Goal: Task Accomplishment & Management: Use online tool/utility

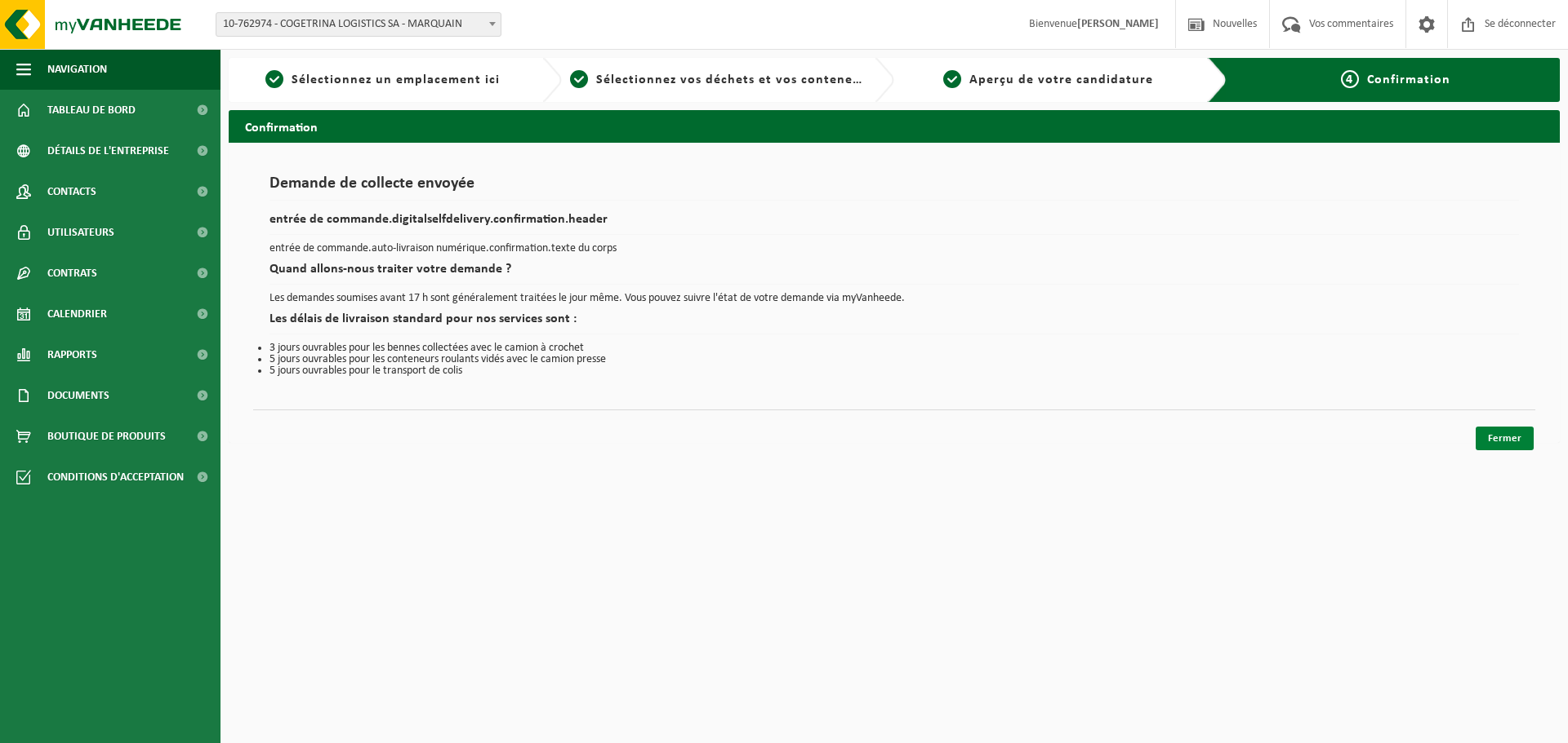
click at [1523, 446] on link "Fermer" at bounding box center [1504, 439] width 58 height 23
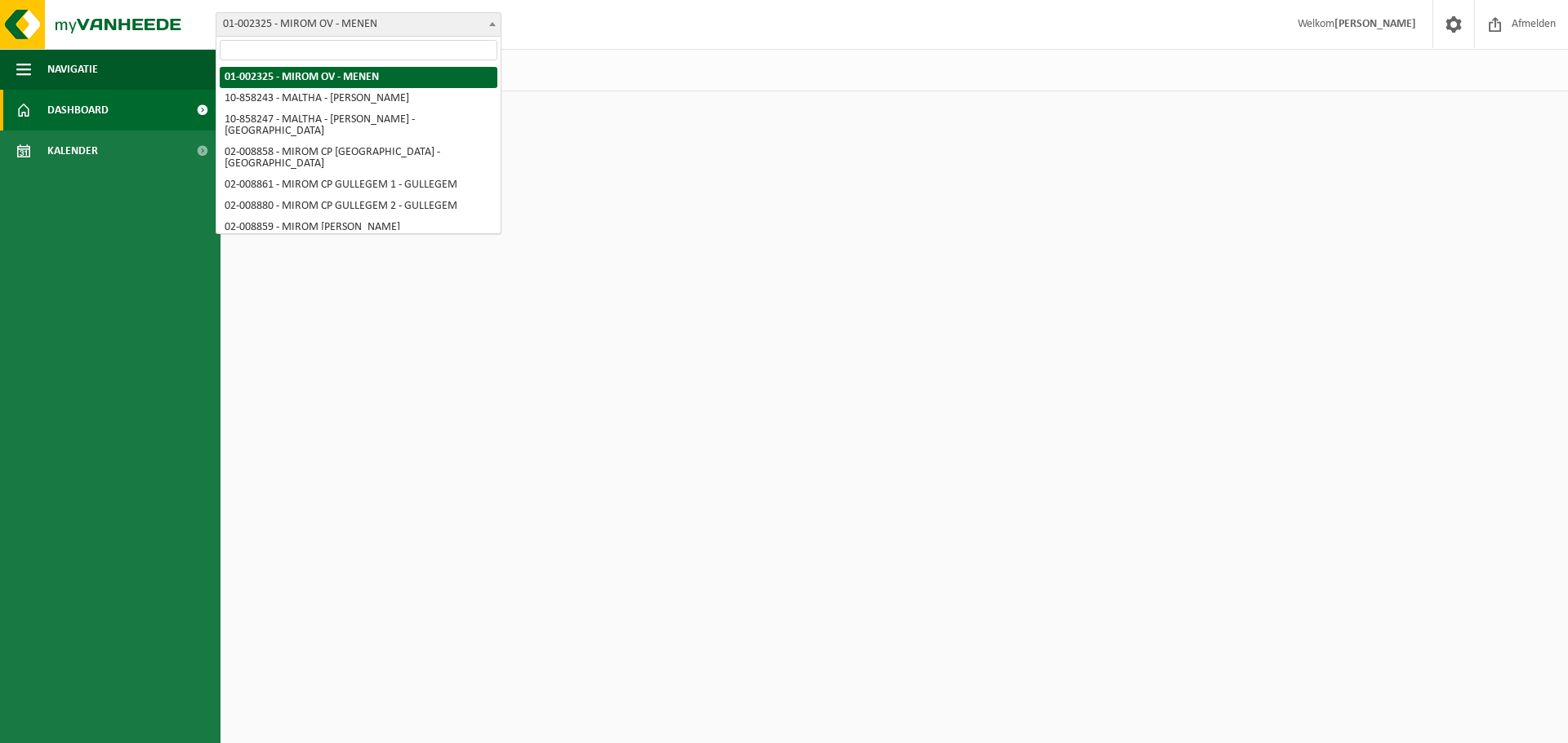
click at [377, 29] on span "01-002325 - MIROM OV - MENEN" at bounding box center [358, 24] width 284 height 23
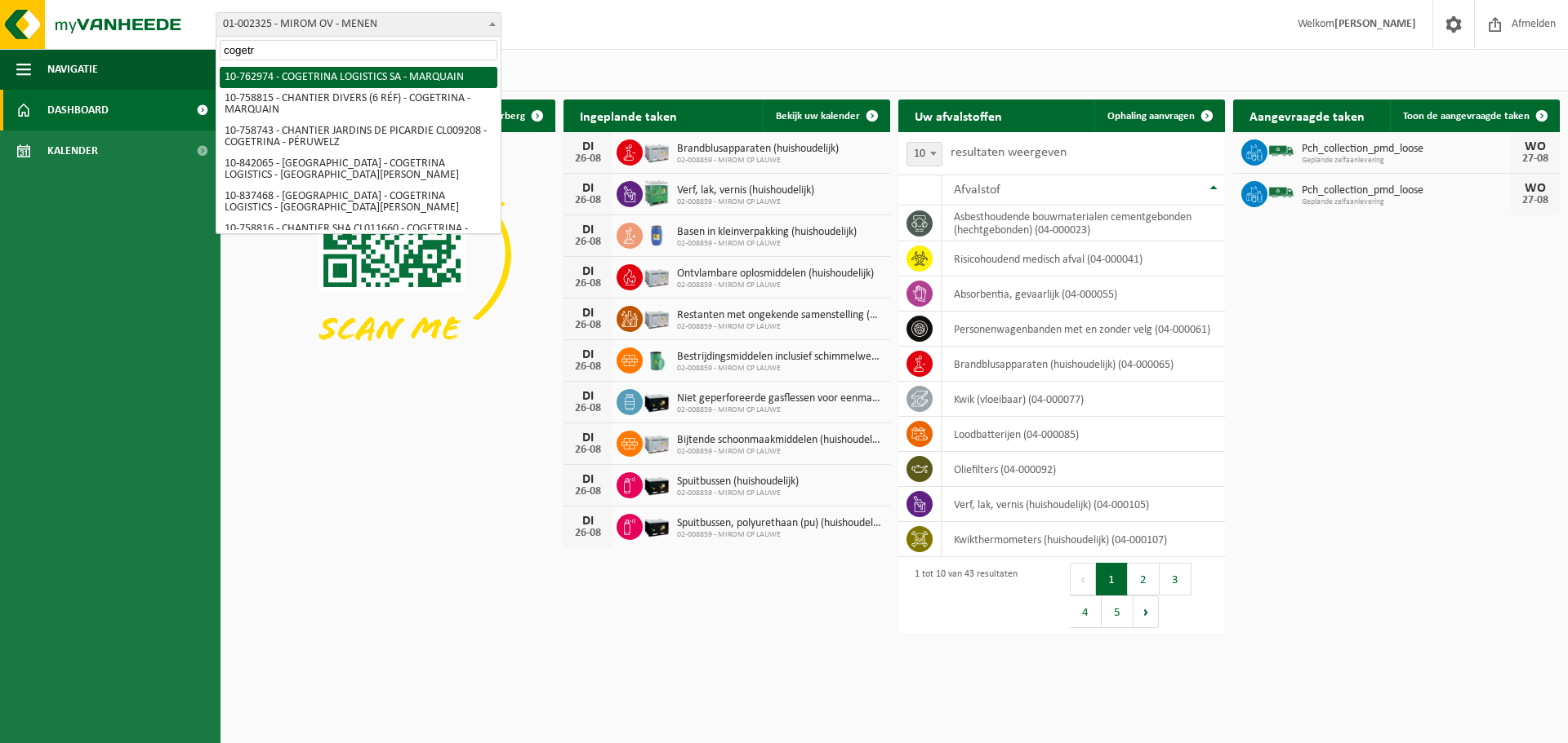
type input "cogetr"
select select "17600"
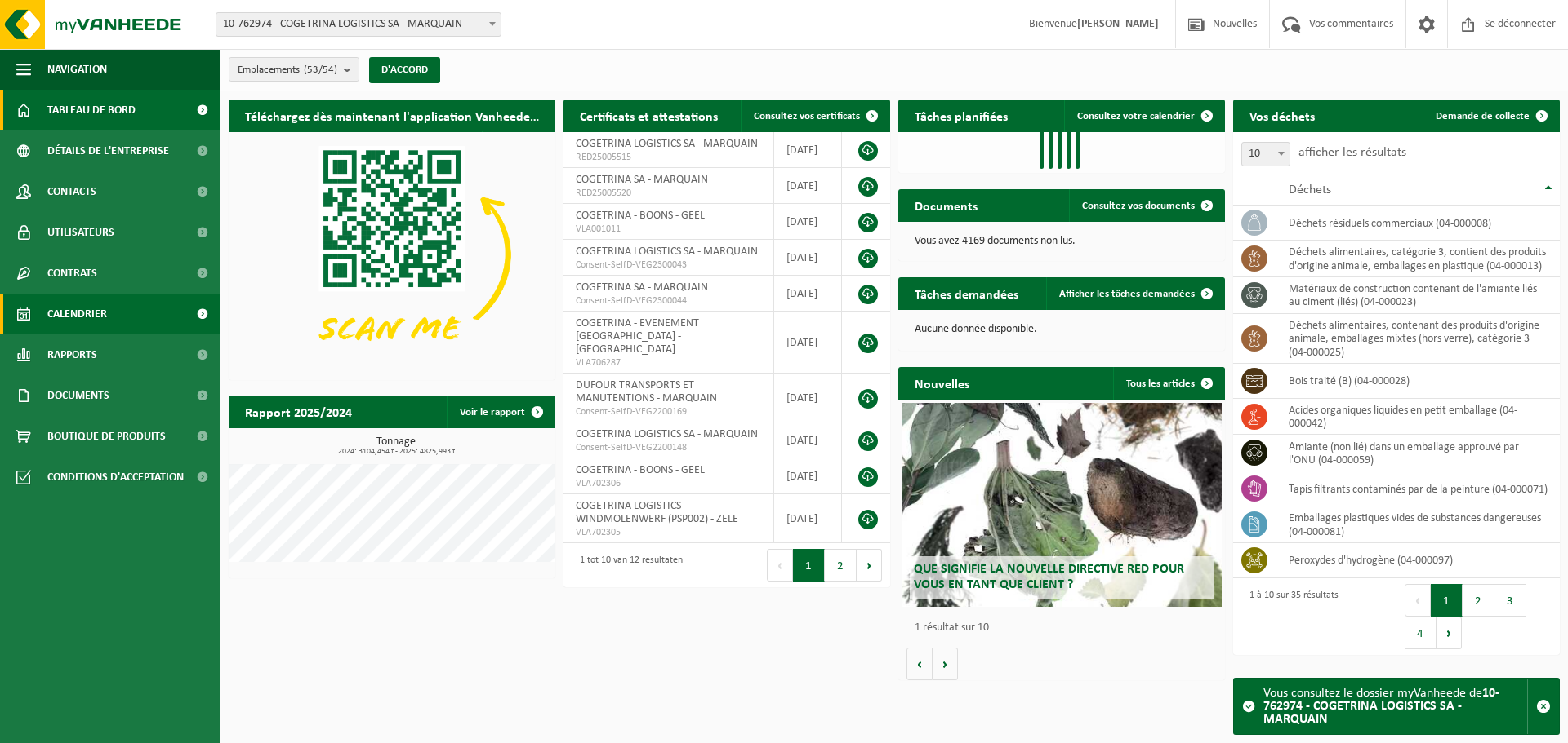
click at [85, 329] on span "Calendrier" at bounding box center [77, 314] width 59 height 41
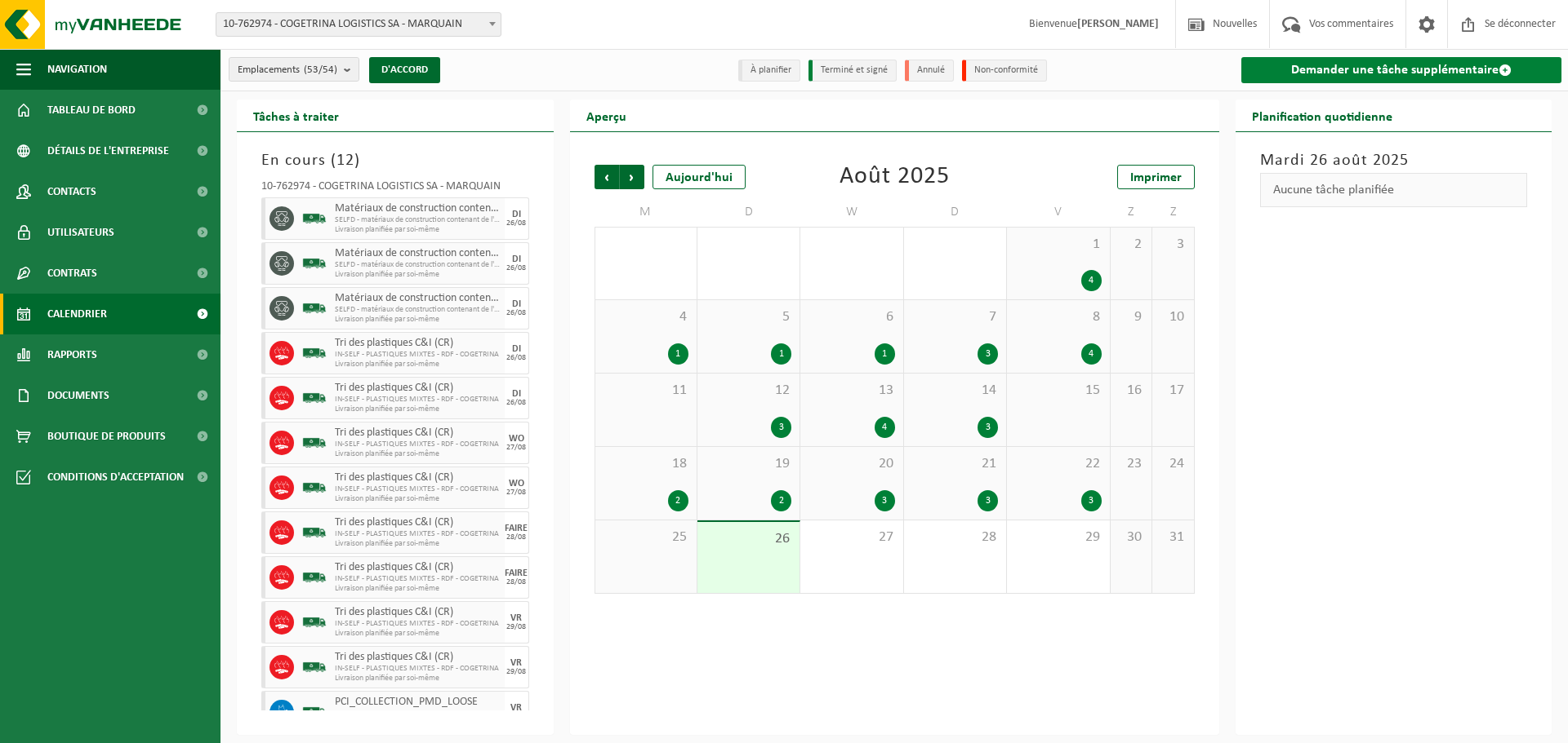
click at [1331, 78] on link "Demander une tâche supplémentaire" at bounding box center [1401, 70] width 321 height 26
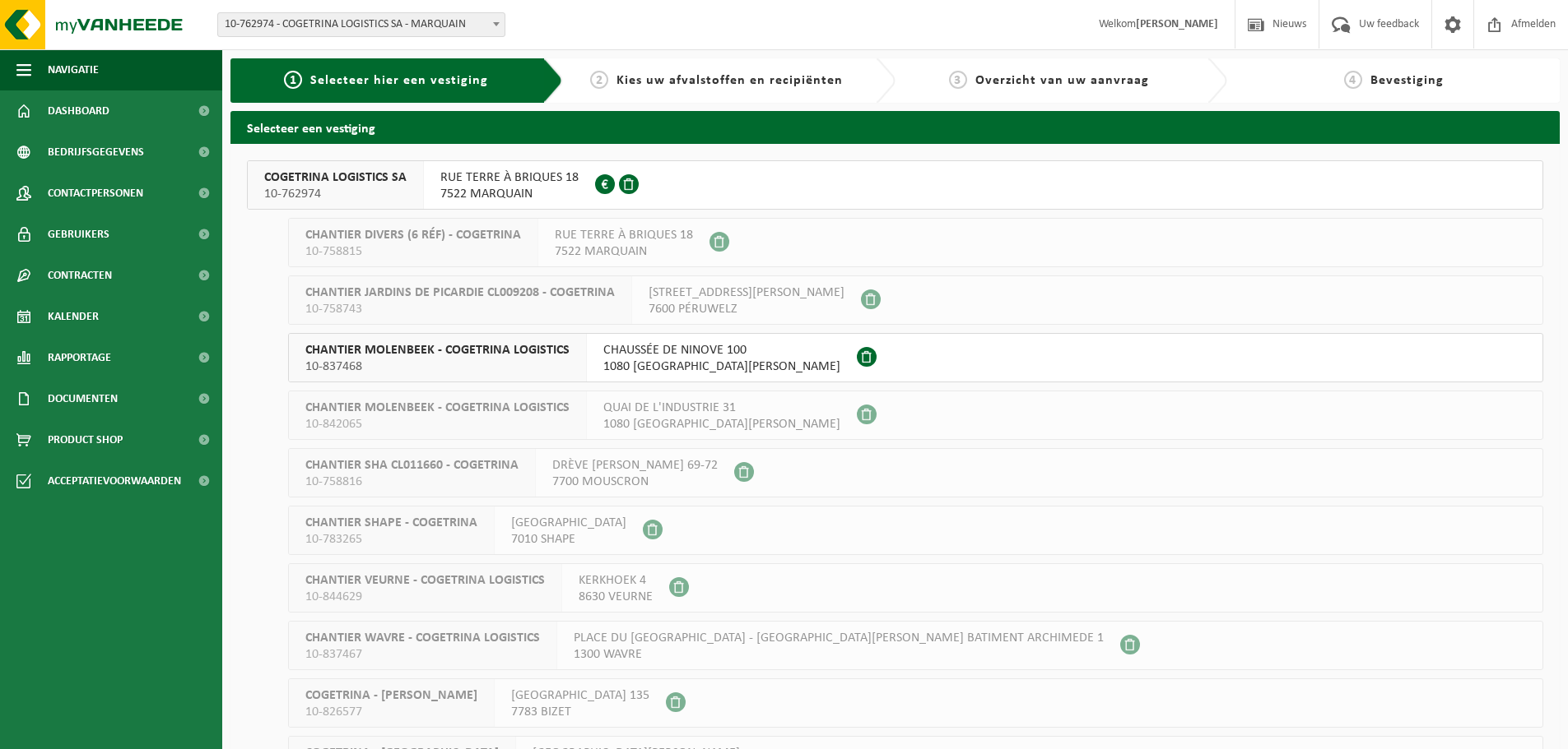
click at [345, 191] on span "10-762974" at bounding box center [335, 193] width 143 height 17
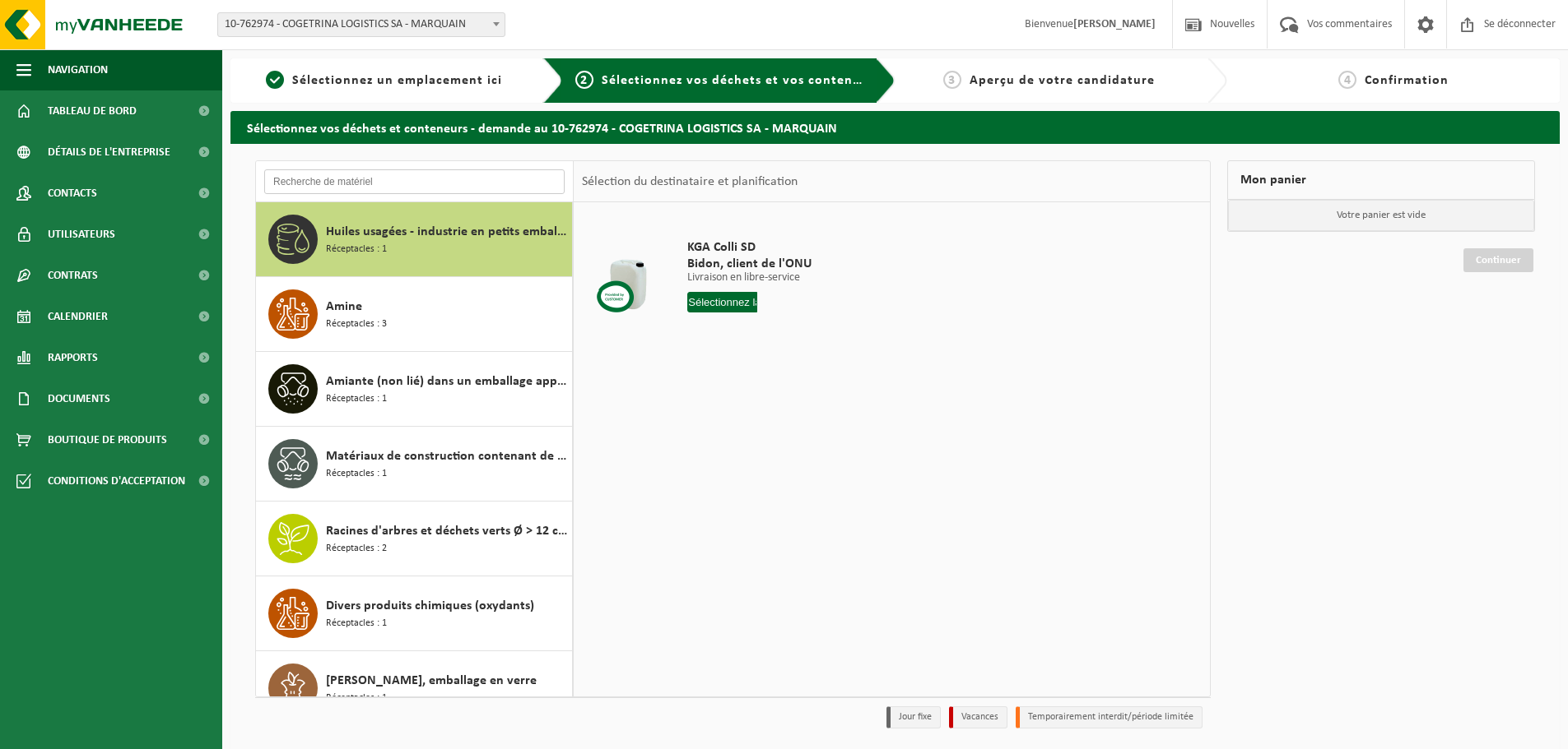
click at [417, 183] on input "text" at bounding box center [413, 182] width 300 height 24
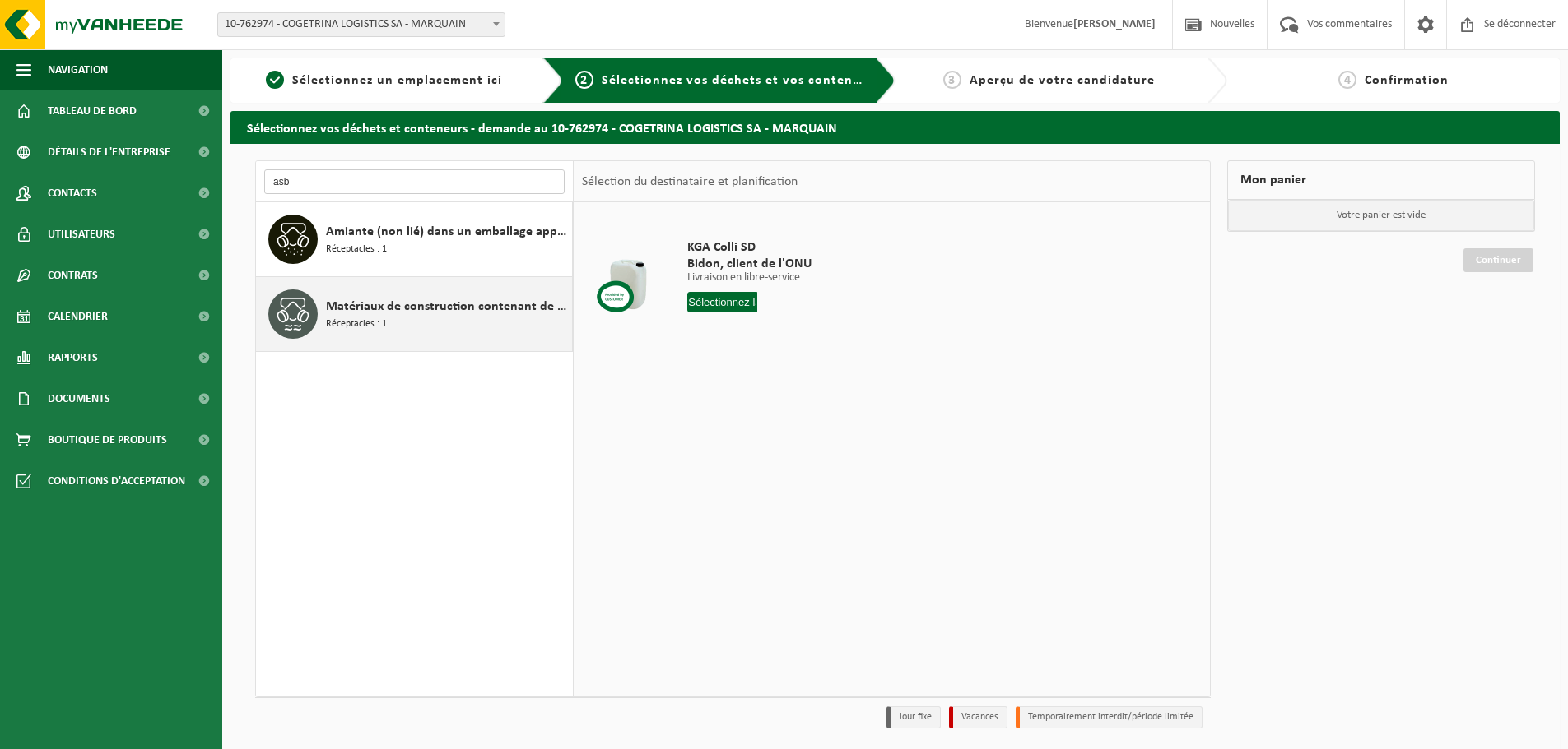
type input "asb"
click at [389, 320] on div "Matériaux de construction contenant de l'amiante liés au ciment (liés) Réceptac…" at bounding box center [447, 314] width 242 height 50
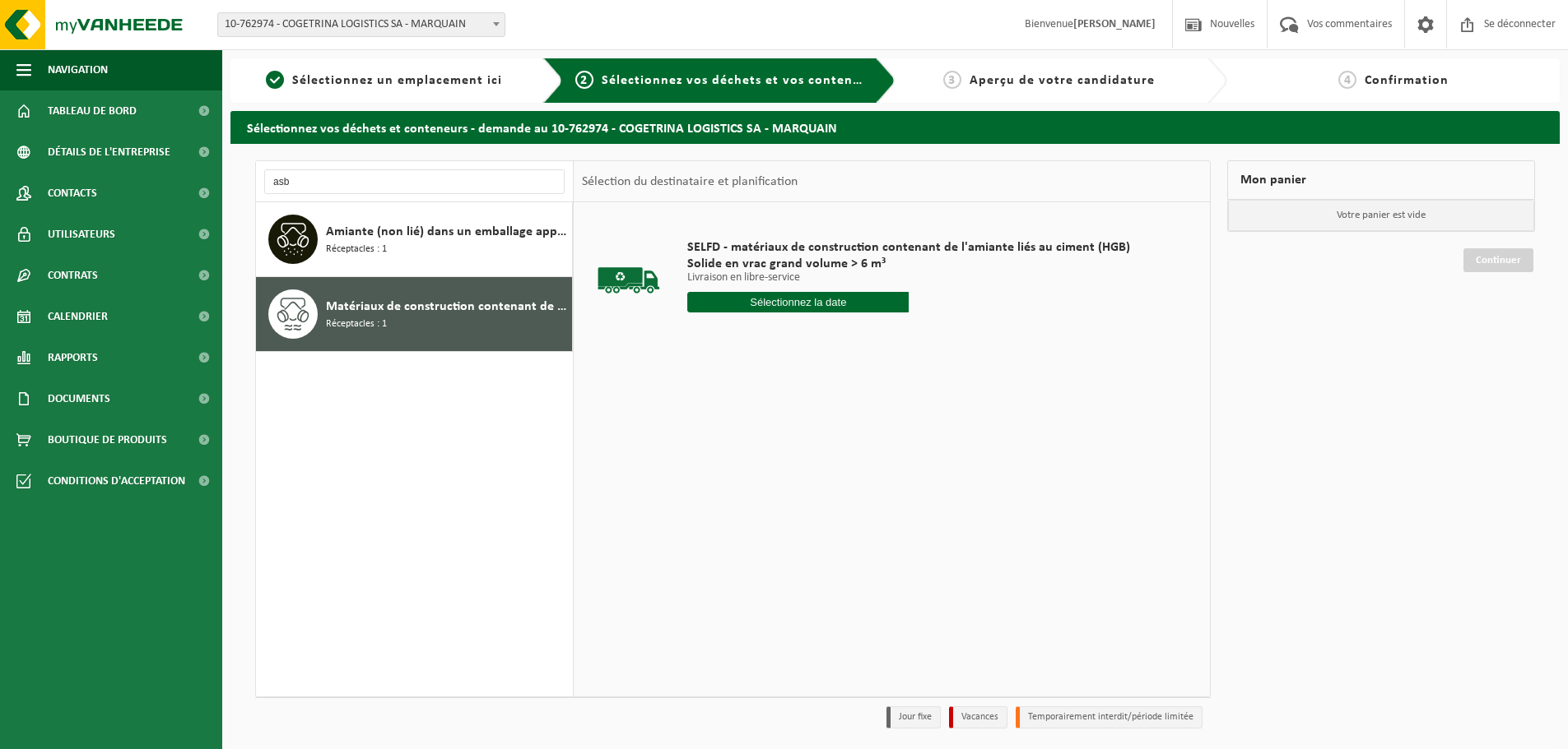
click at [783, 302] on input "text" at bounding box center [797, 302] width 222 height 21
click at [764, 517] on font "27" at bounding box center [763, 517] width 13 height 13
type input "Van 2025-08-27"
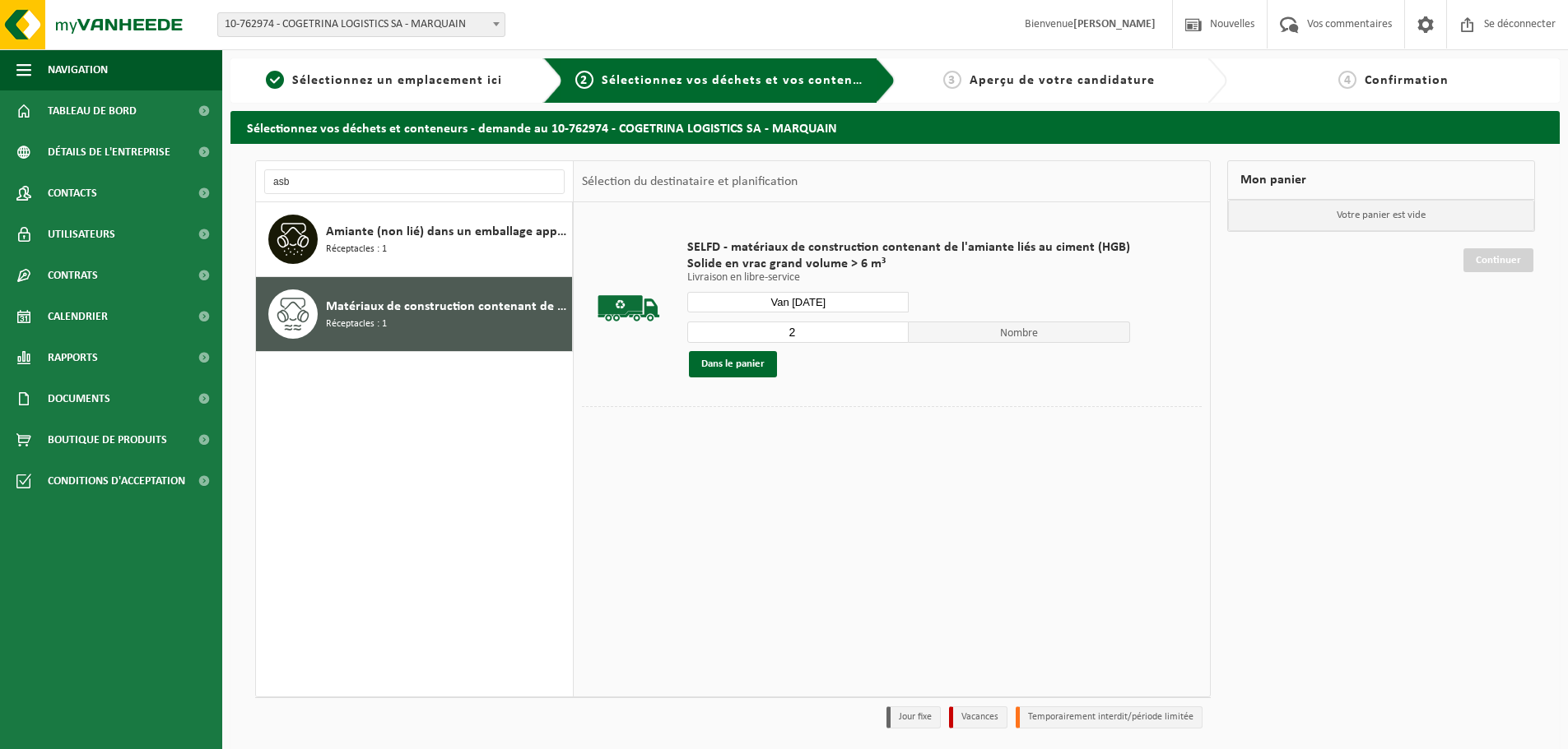
click at [892, 330] on input "2" at bounding box center [797, 332] width 222 height 21
click at [892, 330] on input "3" at bounding box center [797, 332] width 222 height 21
type input "4"
click at [892, 330] on input "4" at bounding box center [797, 332] width 222 height 21
click at [747, 376] on button "Dans le panier" at bounding box center [733, 364] width 88 height 26
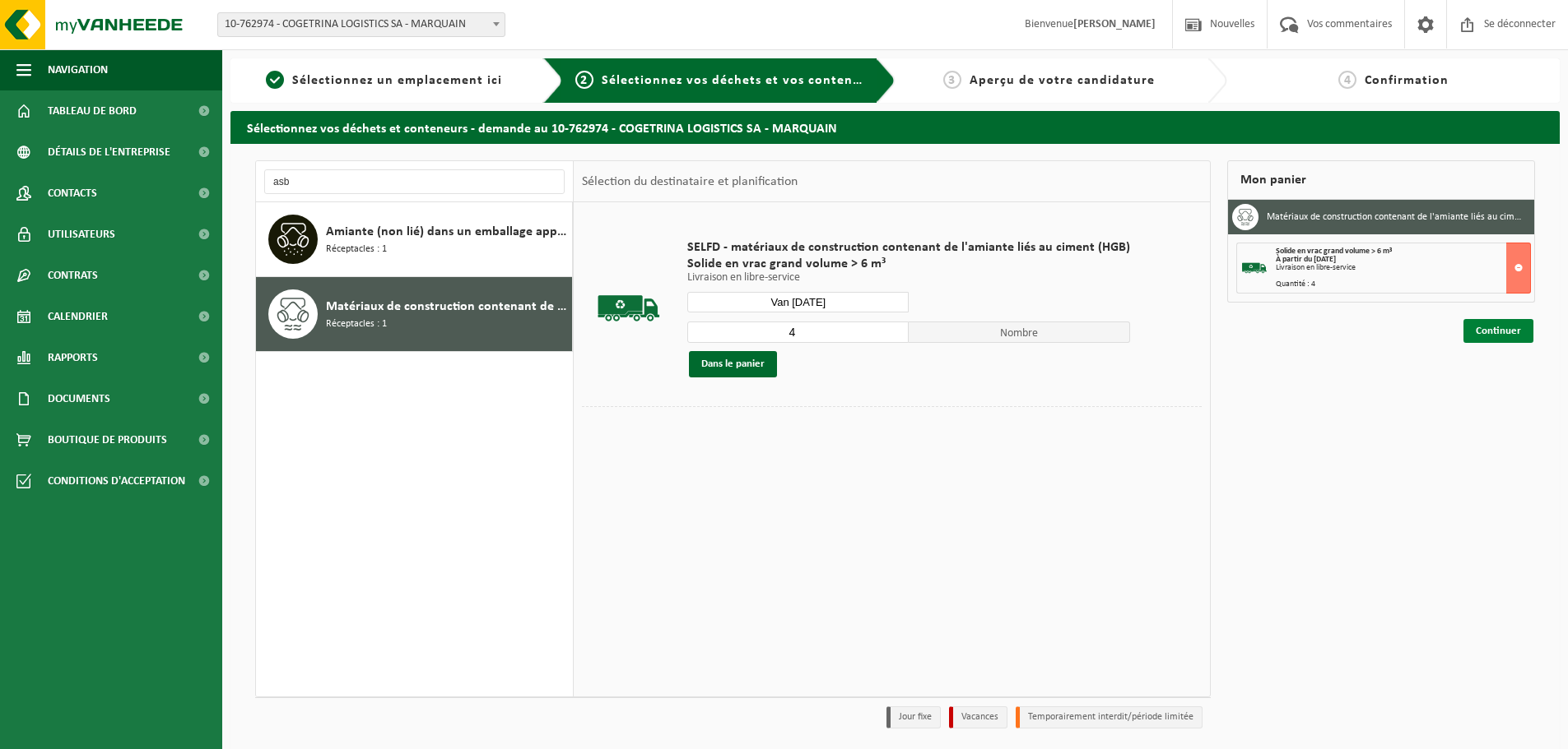
click at [1506, 320] on link "Continuer" at bounding box center [1499, 331] width 70 height 23
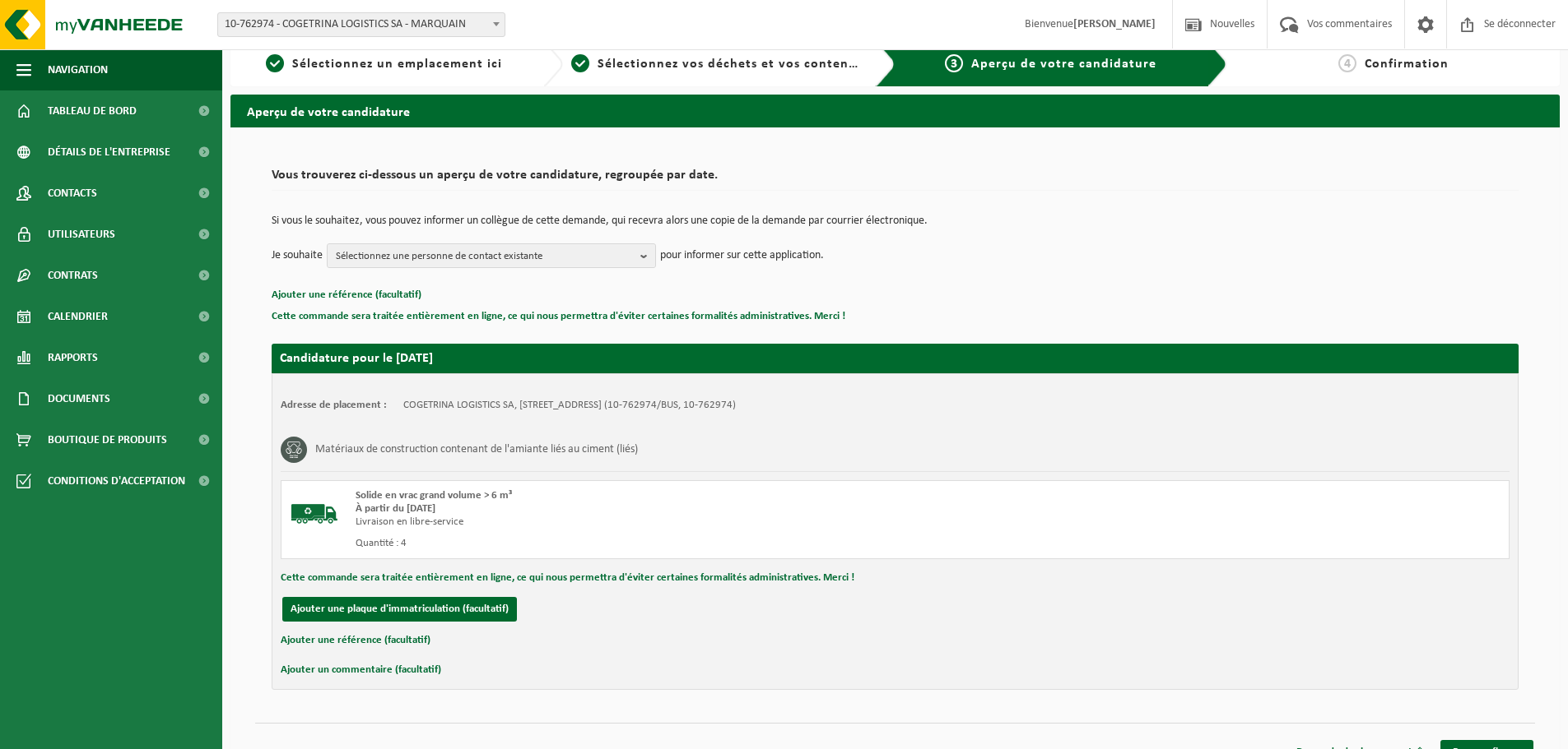
scroll to position [42, 0]
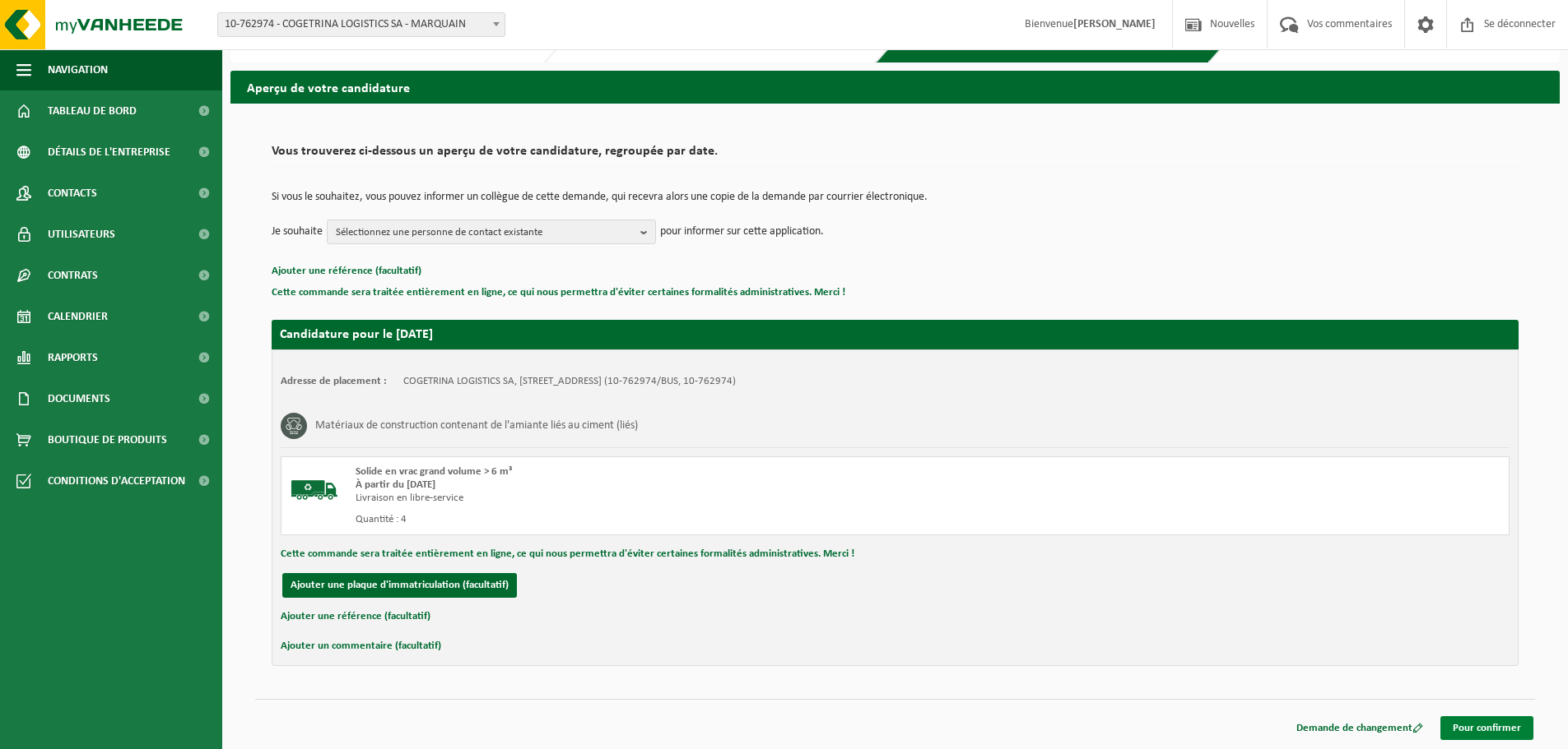
click at [1506, 730] on font "Pour confirmer" at bounding box center [1487, 728] width 68 height 11
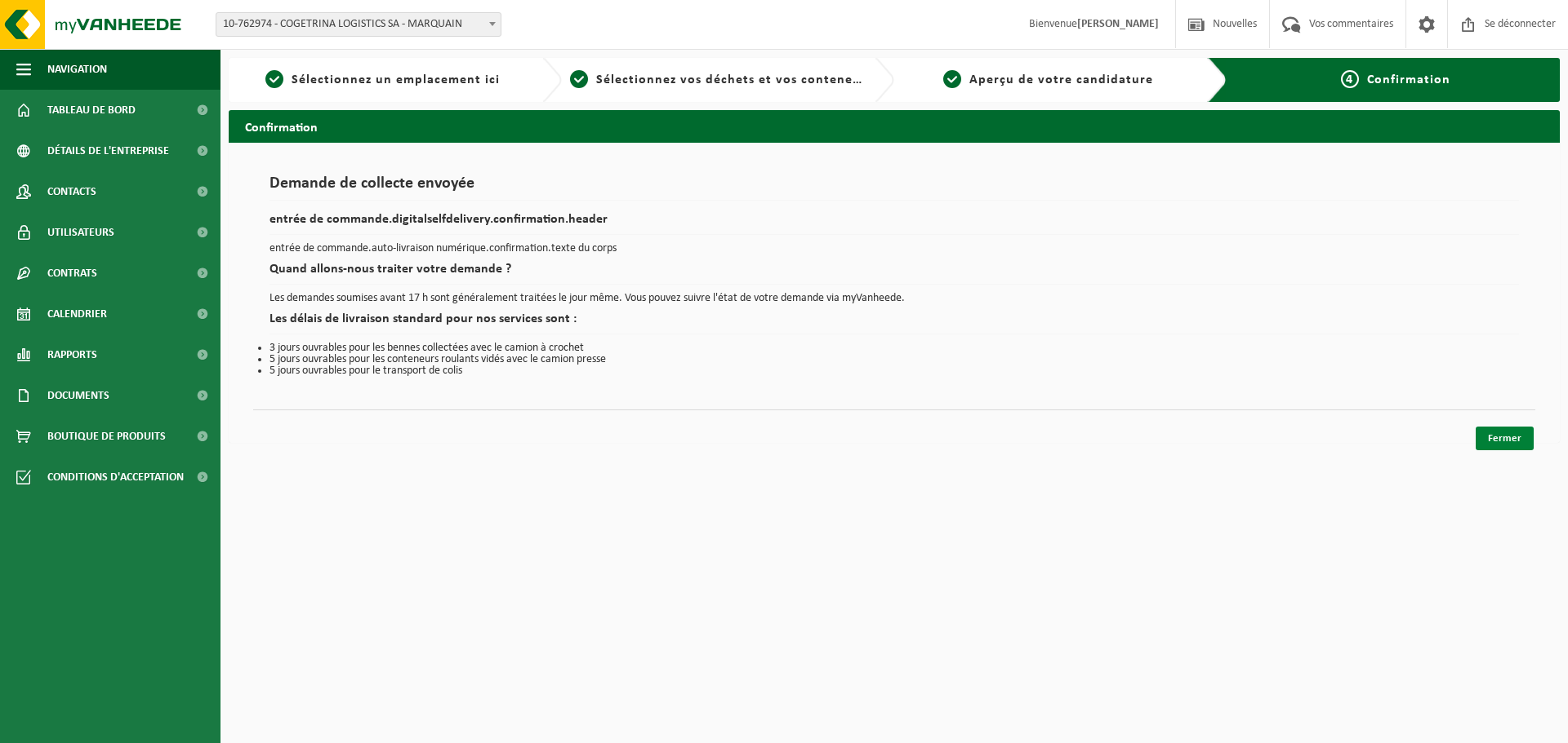
click at [1513, 438] on font "Fermer" at bounding box center [1504, 438] width 34 height 11
